Goal: Information Seeking & Learning: Understand process/instructions

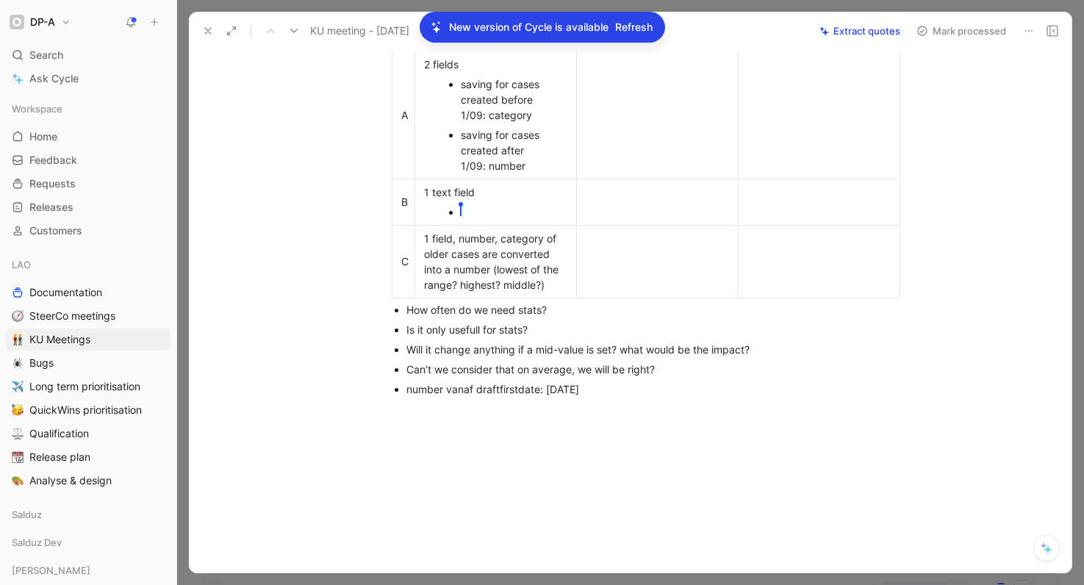
scroll to position [487, 0]
click at [662, 47] on div at bounding box center [657, 39] width 143 height 15
click at [636, 180] on td at bounding box center [657, 116] width 162 height 128
drag, startPoint x: 583, startPoint y: 147, endPoint x: 768, endPoint y: 152, distance: 185.3
click at [768, 52] on tr "+ -" at bounding box center [646, 39] width 508 height 26
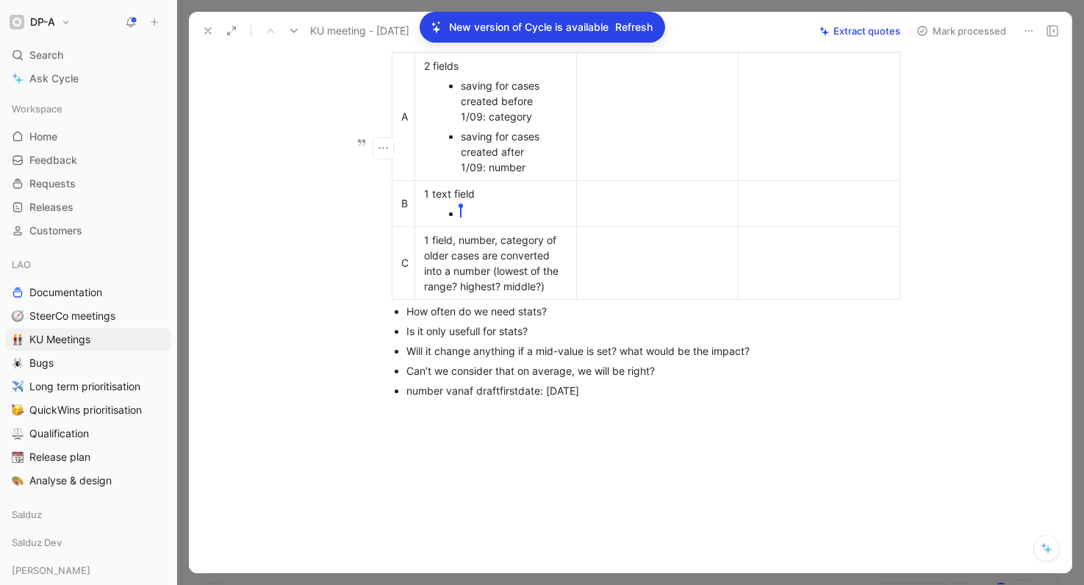
click at [687, 49] on p "+" at bounding box center [657, 39] width 155 height 20
drag, startPoint x: 587, startPoint y: 148, endPoint x: 606, endPoint y: 148, distance: 19.8
click at [606, 47] on div "+" at bounding box center [657, 39] width 143 height 15
click at [703, 47] on div "+" at bounding box center [657, 39] width 143 height 15
click at [748, 47] on div "-" at bounding box center [819, 39] width 143 height 15
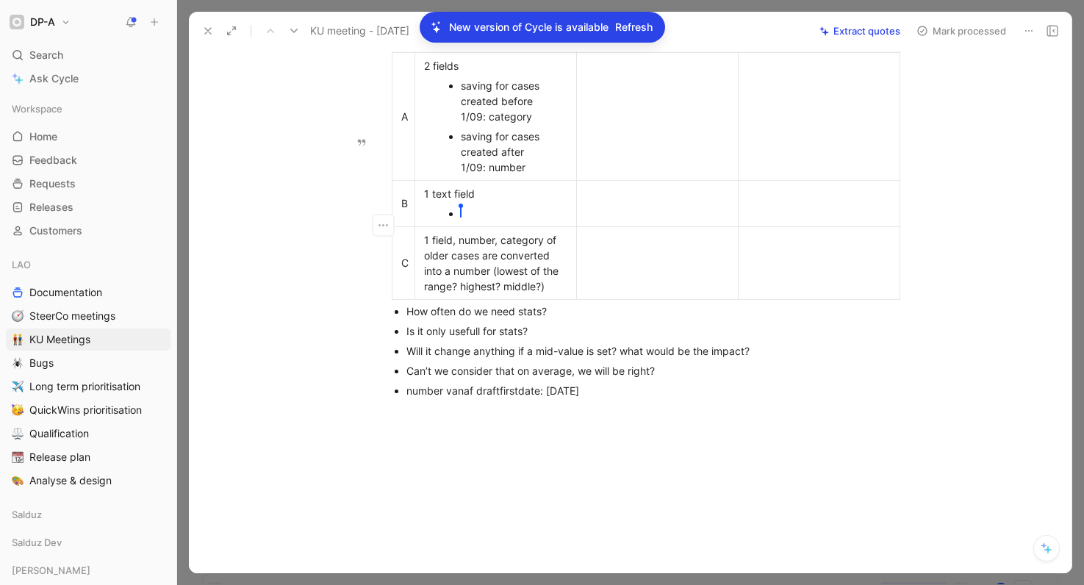
click at [618, 180] on td at bounding box center [657, 116] width 162 height 128
click at [768, 180] on td at bounding box center [819, 116] width 162 height 128
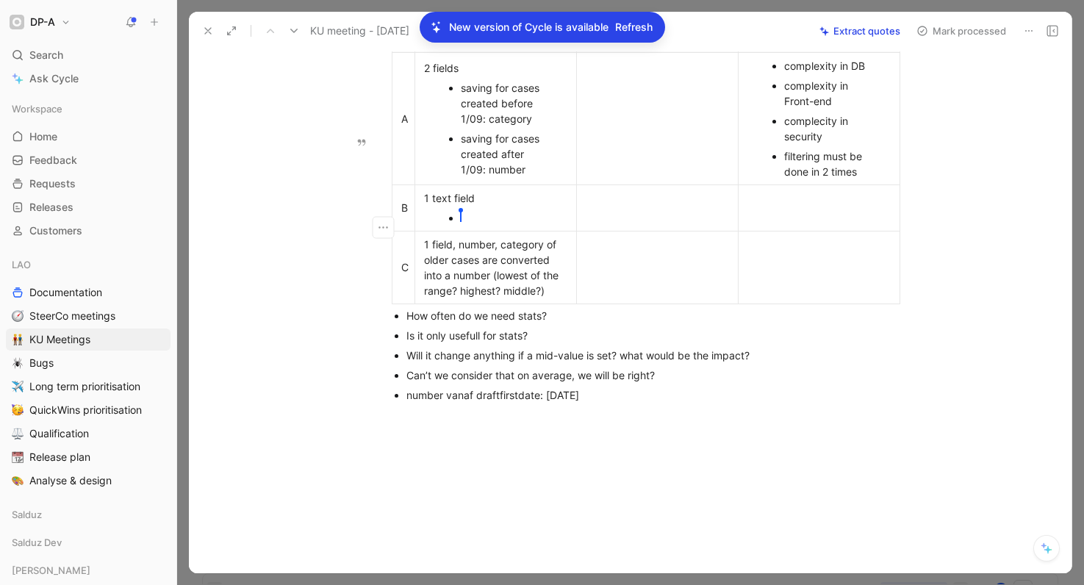
click at [831, 179] on div "filtering must be done in 2 times" at bounding box center [826, 163] width 85 height 31
click at [809, 231] on td at bounding box center [819, 207] width 162 height 46
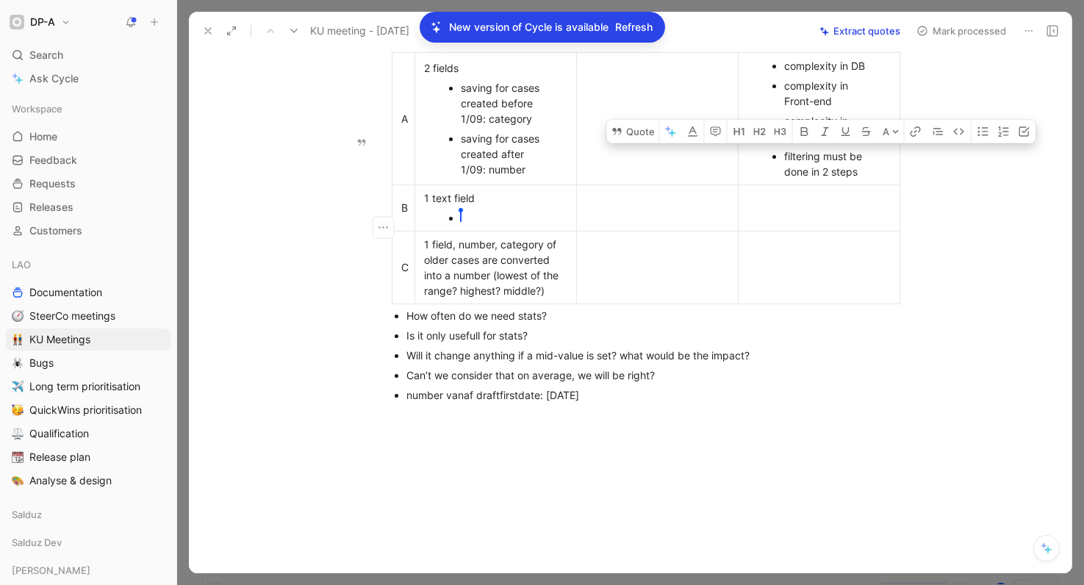
drag, startPoint x: 865, startPoint y: 280, endPoint x: 781, endPoint y: 265, distance: 85.1
click at [781, 182] on ul "complexity in DB complexity in Front-end complecity in security filtering must …" at bounding box center [819, 119] width 155 height 126
copy div "filtering must be done in 2 steps"
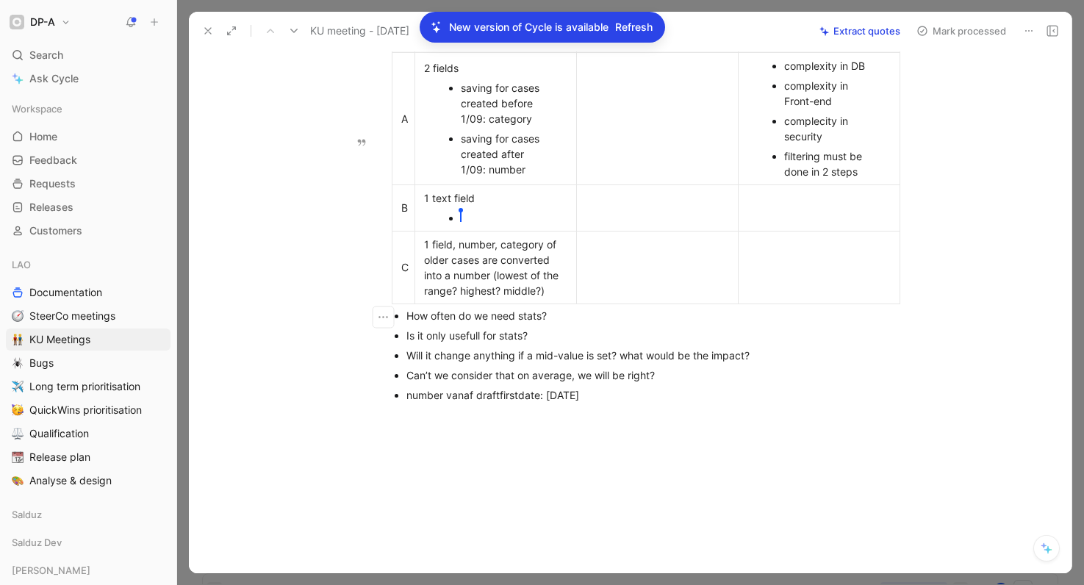
click at [787, 215] on div at bounding box center [819, 207] width 143 height 15
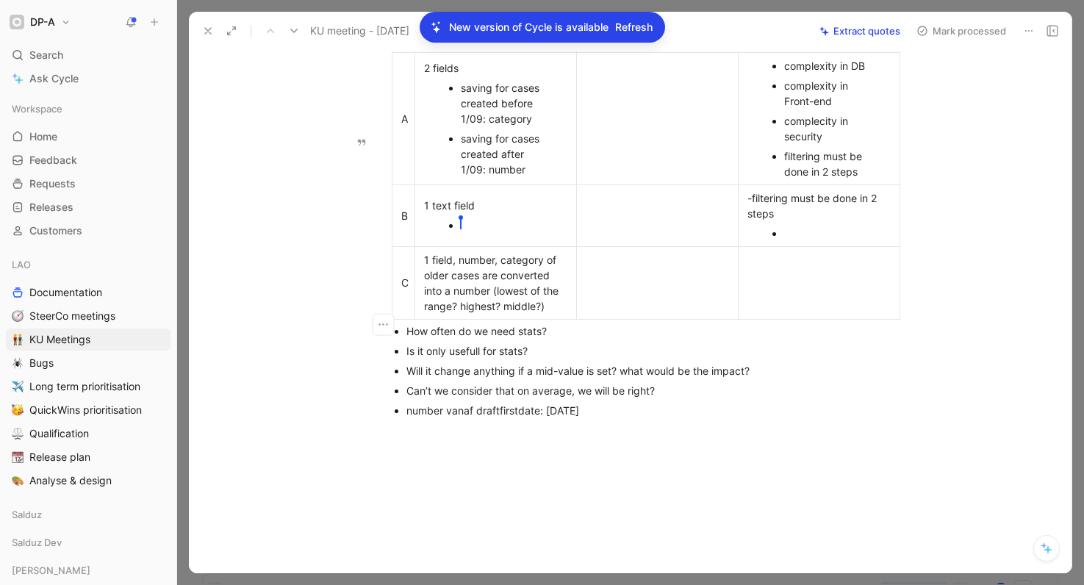
click at [751, 221] on div "-filtering must be done in 2 steps" at bounding box center [819, 205] width 143 height 31
click at [822, 241] on div at bounding box center [826, 233] width 85 height 15
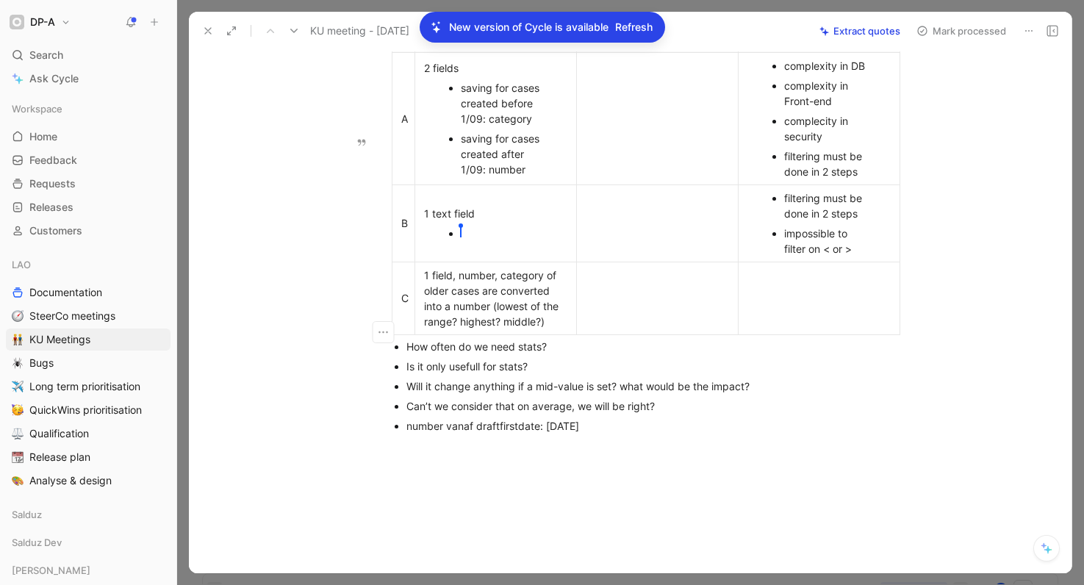
click at [464, 241] on div "[PERSON_NAME]" at bounding box center [503, 233] width 85 height 15
click at [494, 329] on div "1 field, number, category of older cases are converted into a number (lowest of…" at bounding box center [495, 299] width 143 height 62
click at [553, 329] on div "1 field, number, category of older cases are converted into a number (lowest of…" at bounding box center [495, 299] width 143 height 62
click at [484, 241] on div "[PERSON_NAME]" at bounding box center [503, 233] width 85 height 15
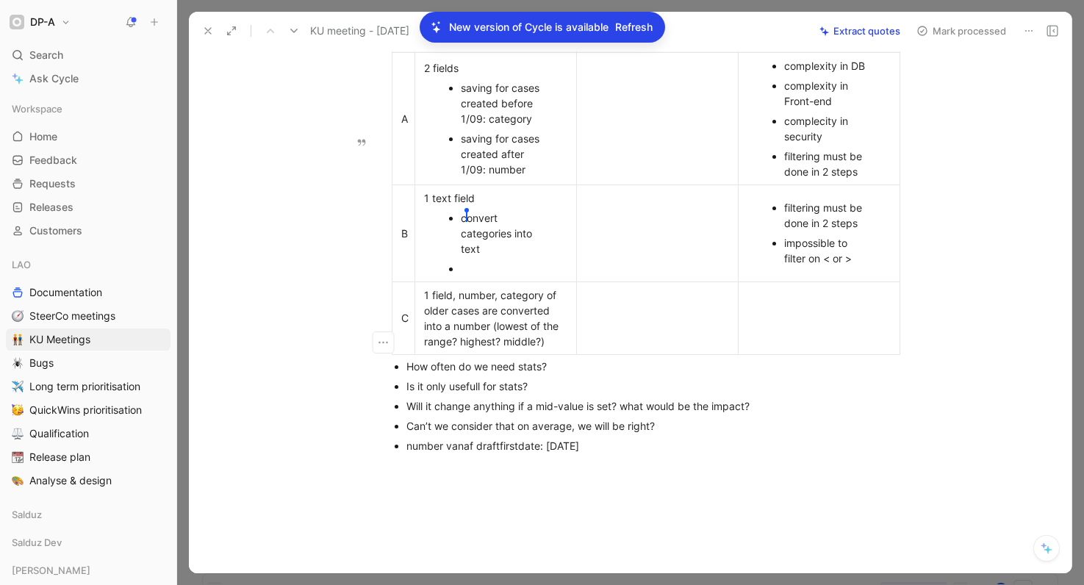
click at [867, 266] on div "impossible to filter on < or >" at bounding box center [826, 250] width 85 height 31
click at [627, 282] on td at bounding box center [657, 232] width 162 height 97
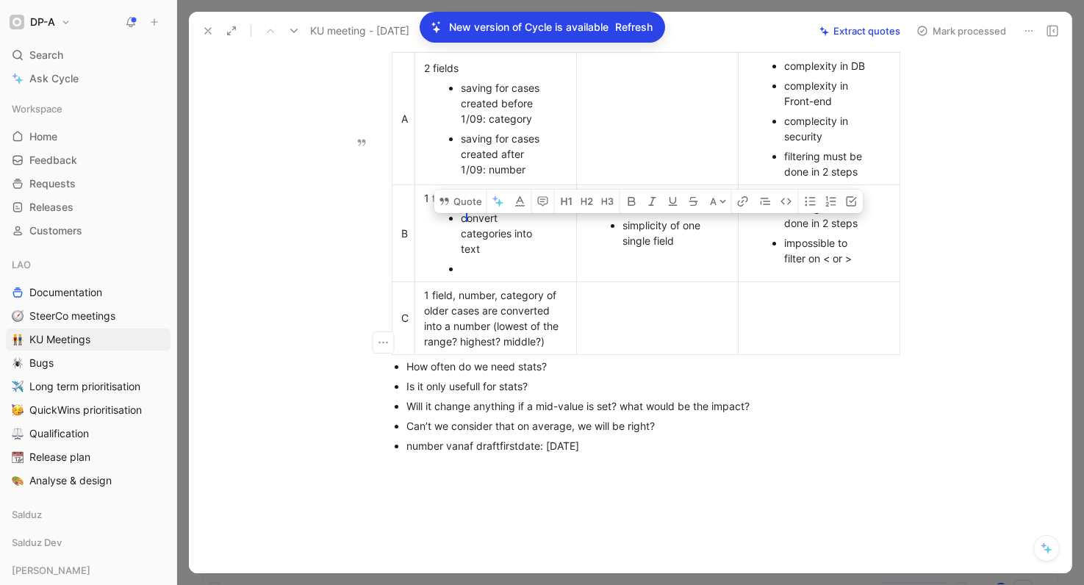
drag, startPoint x: 683, startPoint y: 352, endPoint x: 619, endPoint y: 337, distance: 65.6
click at [619, 251] on ul "simplicity of one single field" at bounding box center [657, 232] width 155 height 35
copy div "simplicity of one single field"
click at [644, 326] on div at bounding box center [657, 317] width 143 height 15
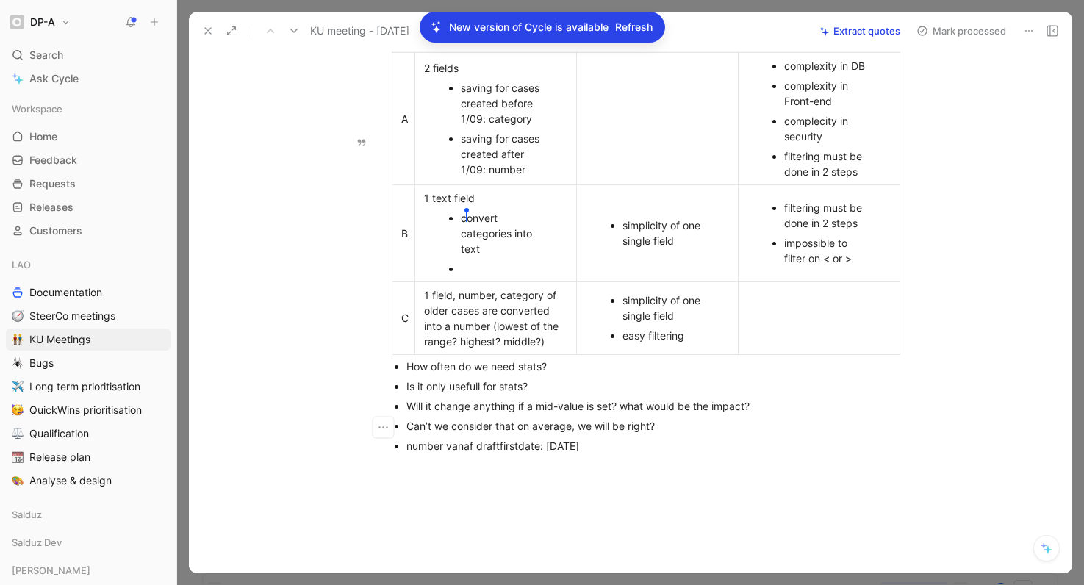
click at [815, 326] on div at bounding box center [819, 317] width 143 height 15
